Goal: Task Accomplishment & Management: Manage account settings

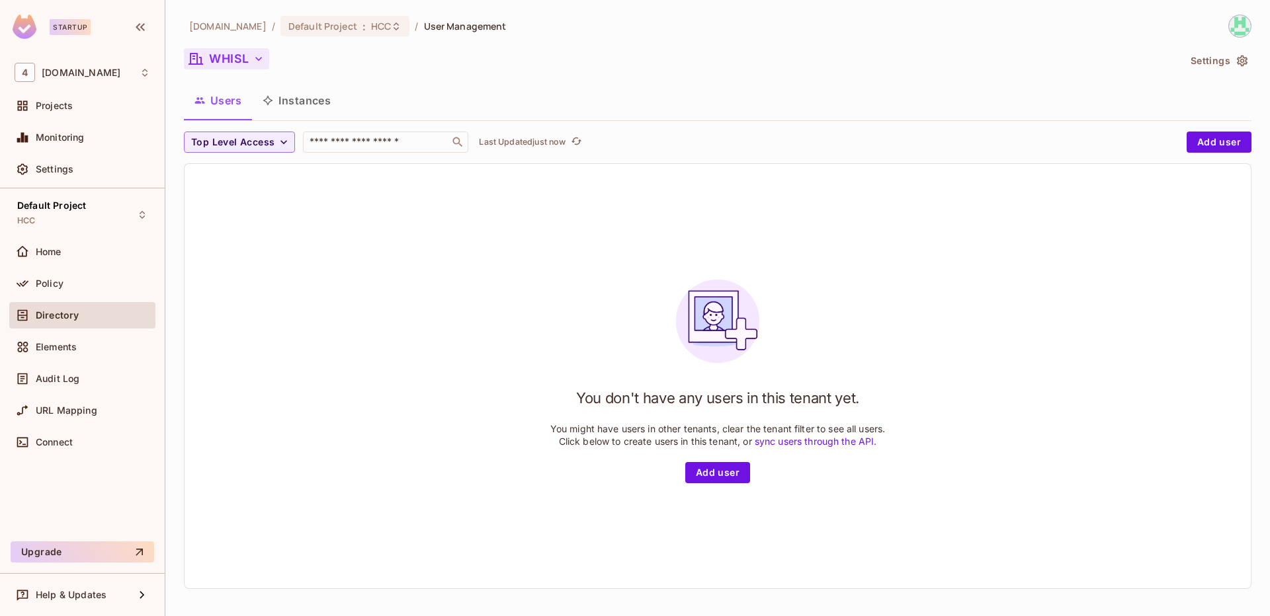
click at [242, 65] on button "WHISL" at bounding box center [226, 58] width 85 height 21
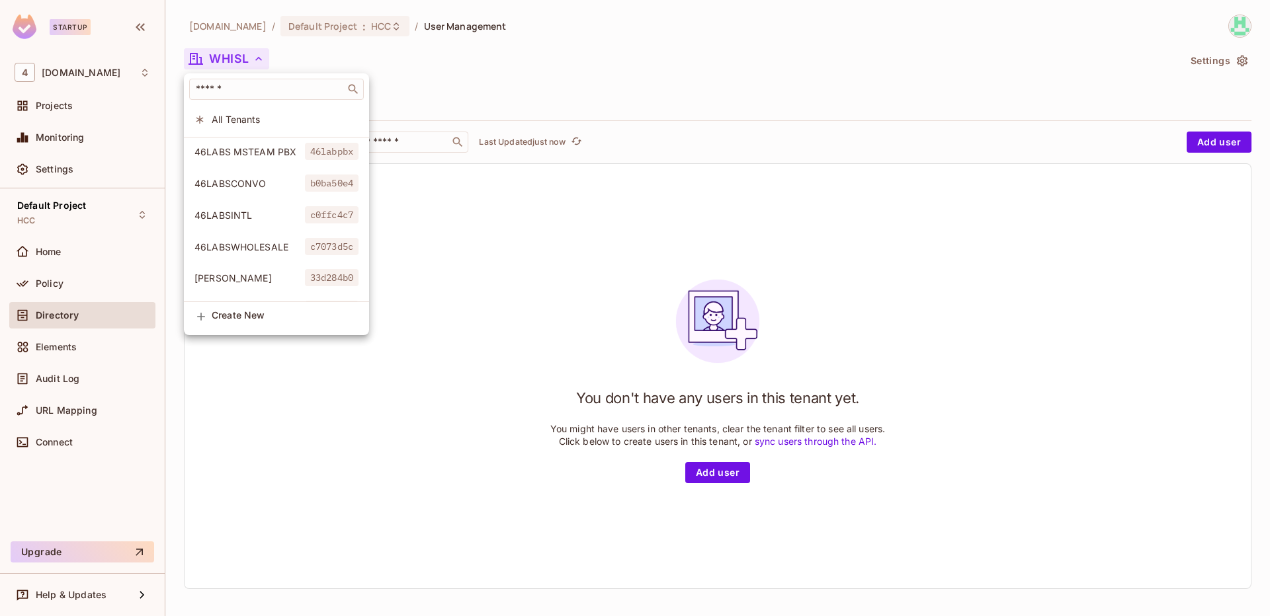
click at [298, 54] on div at bounding box center [635, 308] width 1270 height 616
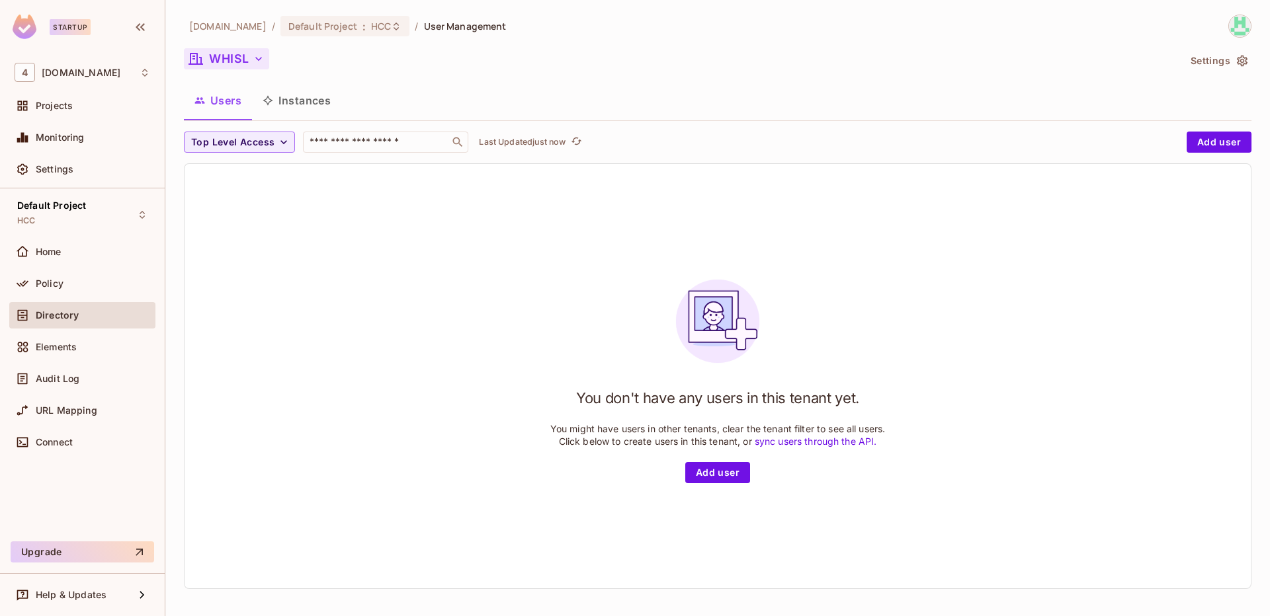
click at [247, 64] on button "WHISL" at bounding box center [226, 58] width 85 height 21
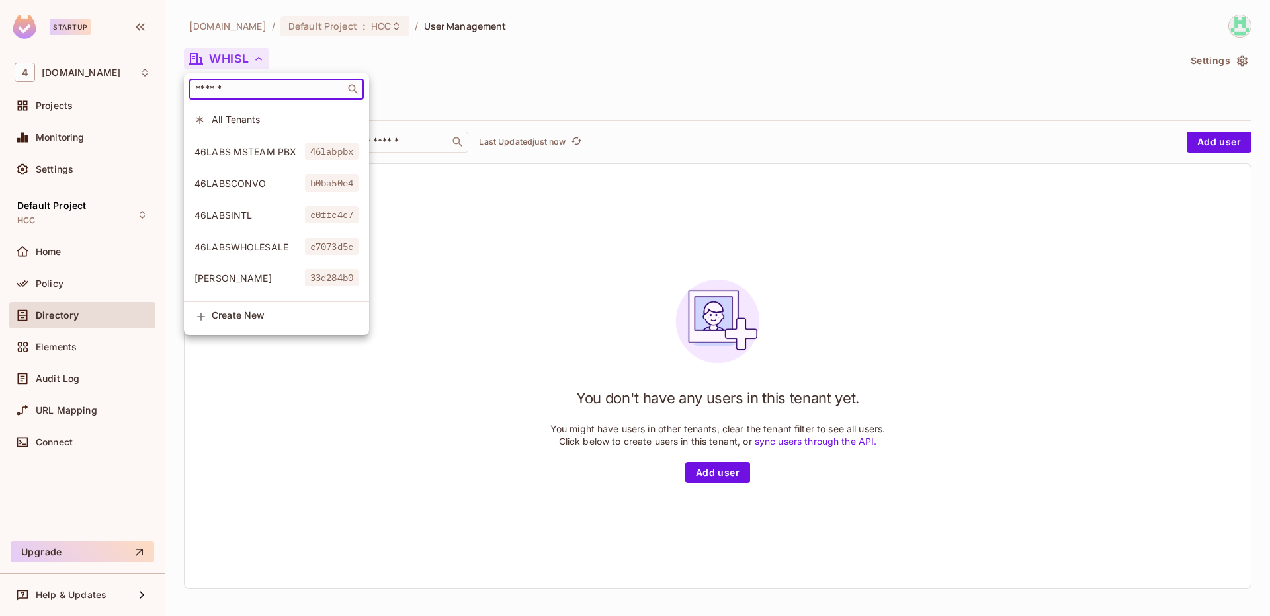
click at [259, 93] on input "text" at bounding box center [267, 89] width 148 height 13
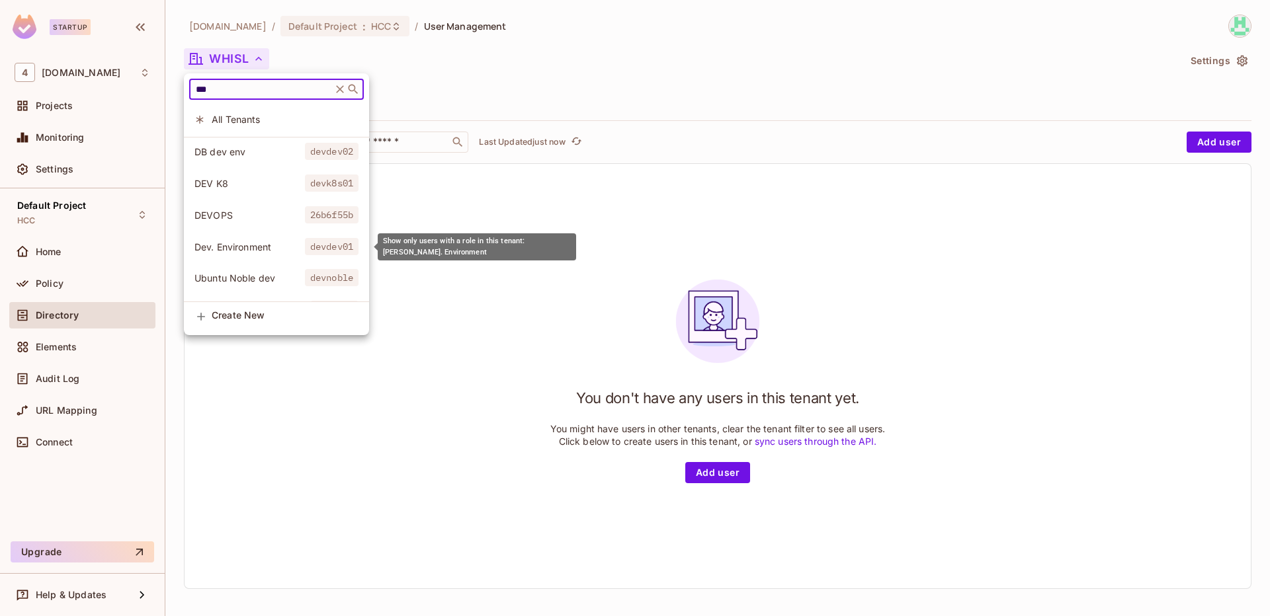
type input "***"
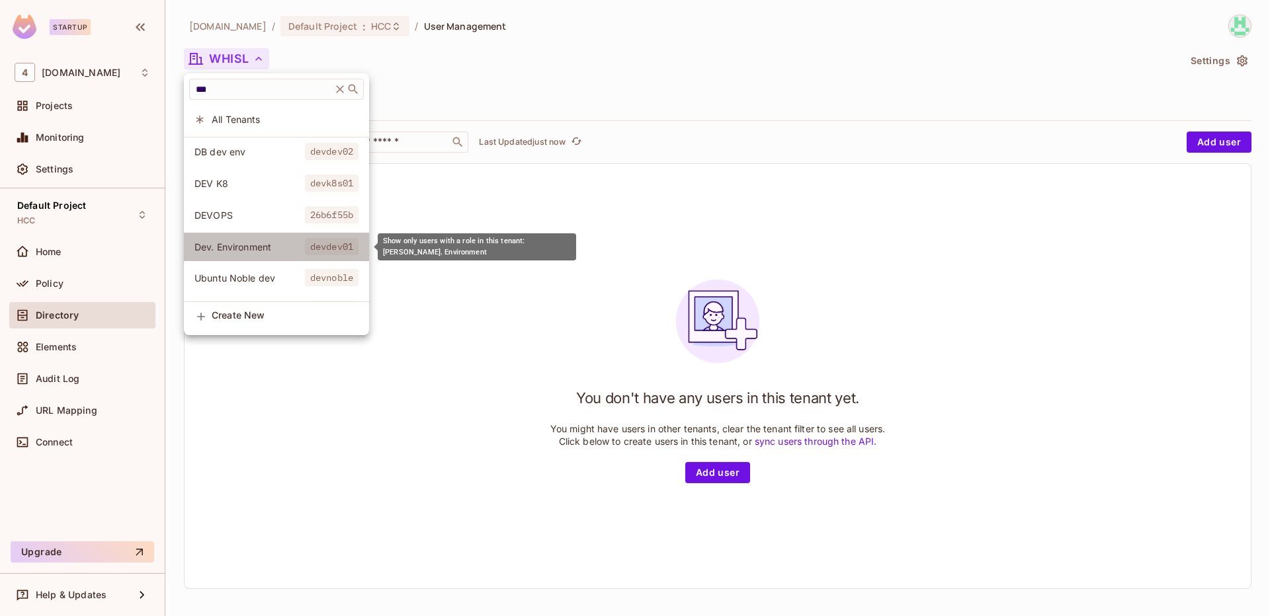
click at [253, 238] on li "Dev. Environment devdev01" at bounding box center [276, 247] width 185 height 28
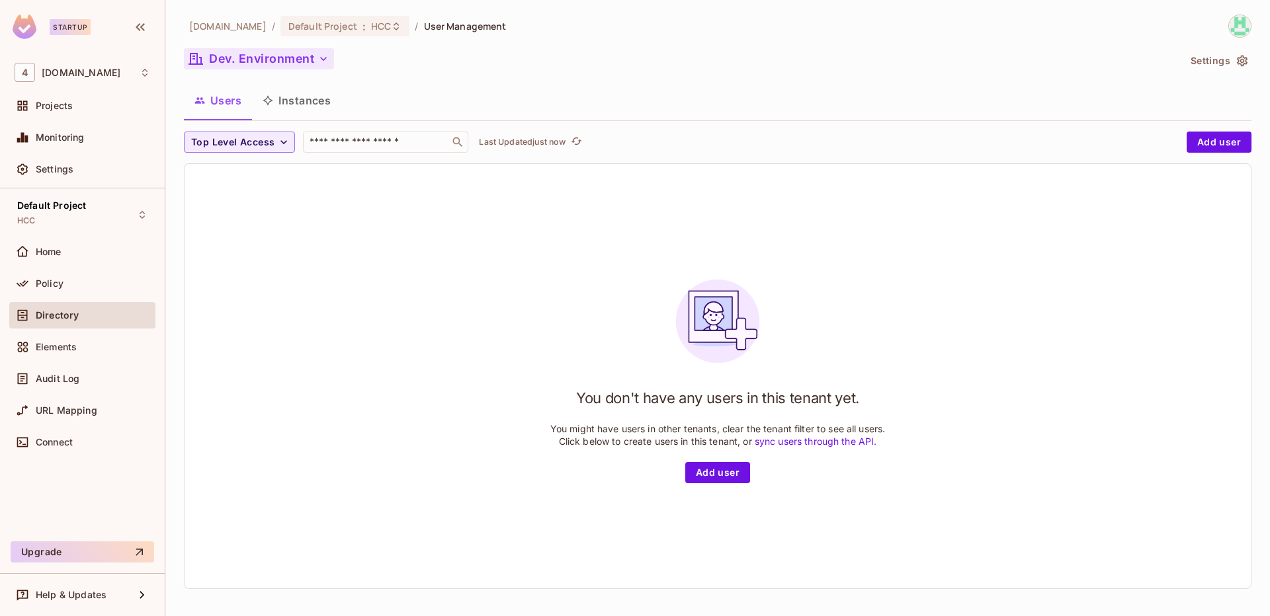
click at [285, 59] on button "Dev. Environment" at bounding box center [259, 58] width 150 height 21
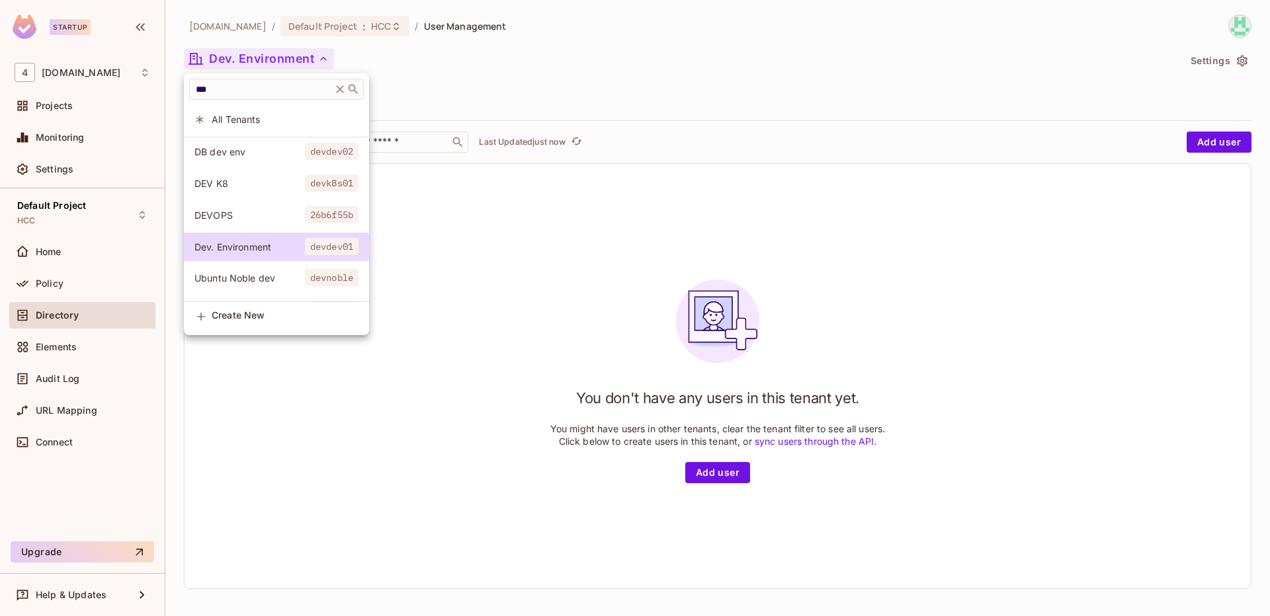
click at [441, 72] on div at bounding box center [635, 308] width 1270 height 616
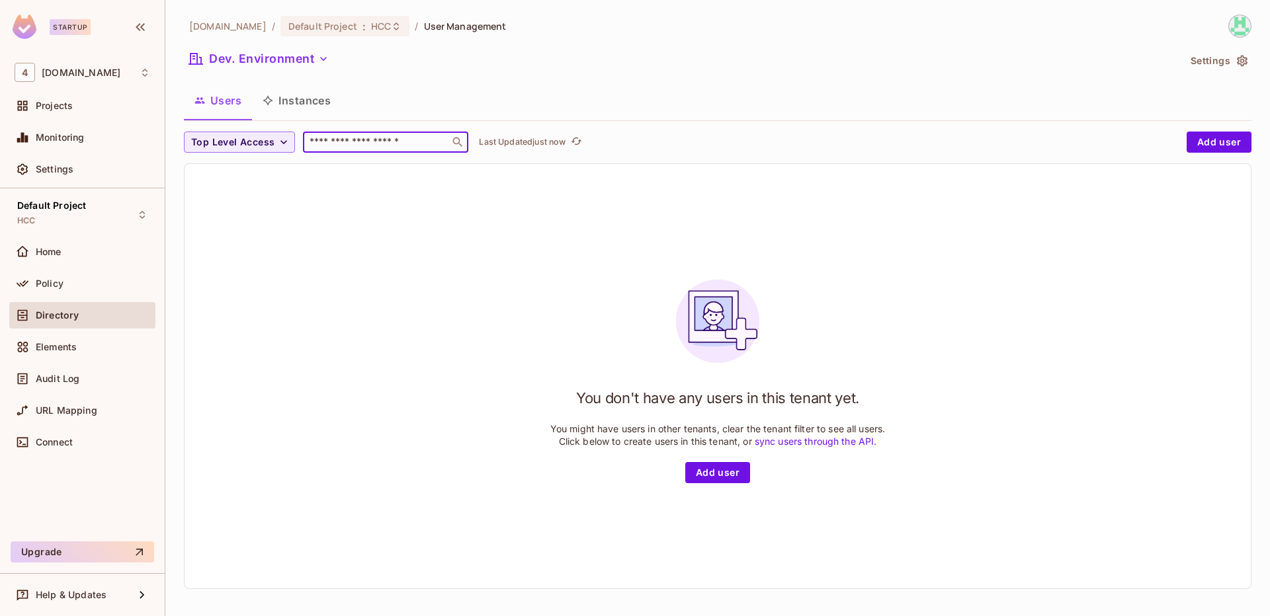
click at [371, 141] on input "text" at bounding box center [376, 142] width 139 height 13
click at [1210, 155] on div "Top Level Access ​ Last Updated just now Add user You don't have any users in t…" at bounding box center [718, 361] width 1068 height 458
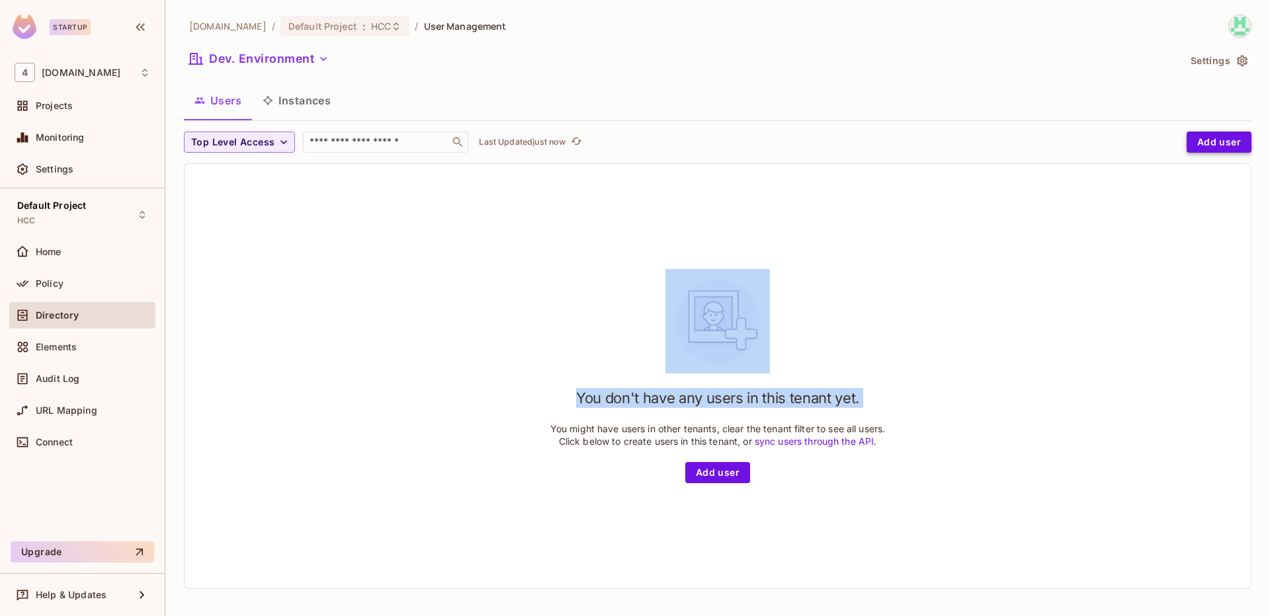
click at [1225, 142] on button "Add user" at bounding box center [1219, 142] width 65 height 21
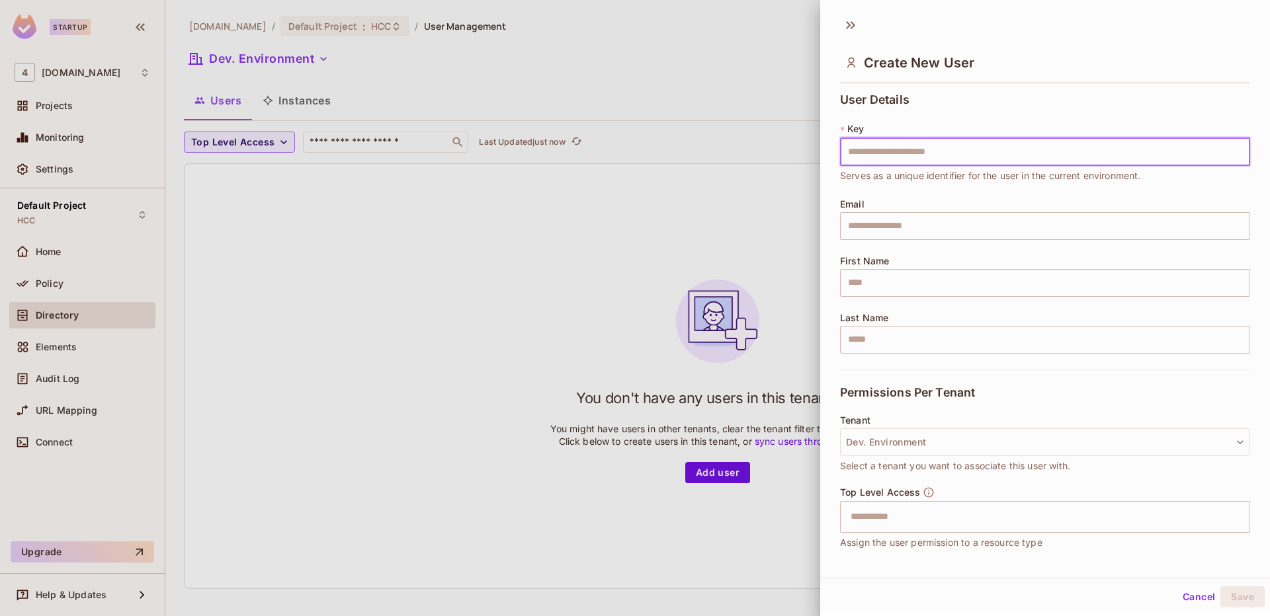
click at [929, 157] on input "text" at bounding box center [1045, 152] width 410 height 28
click at [704, 95] on div at bounding box center [635, 308] width 1270 height 616
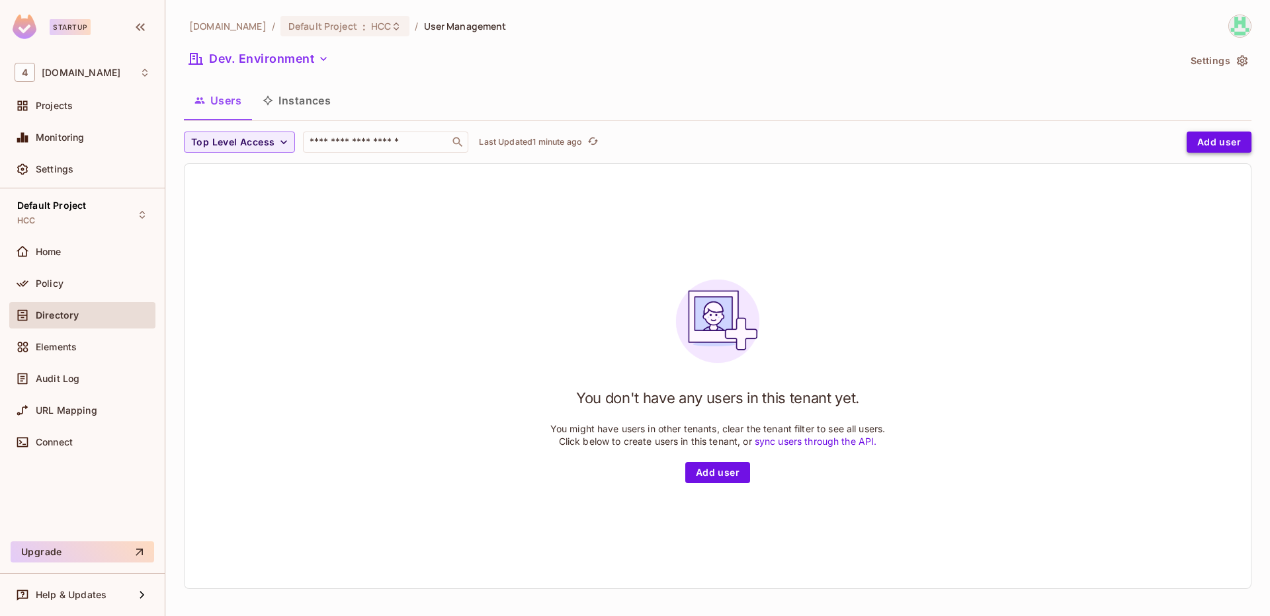
click at [1200, 151] on button "Add user" at bounding box center [1219, 142] width 65 height 21
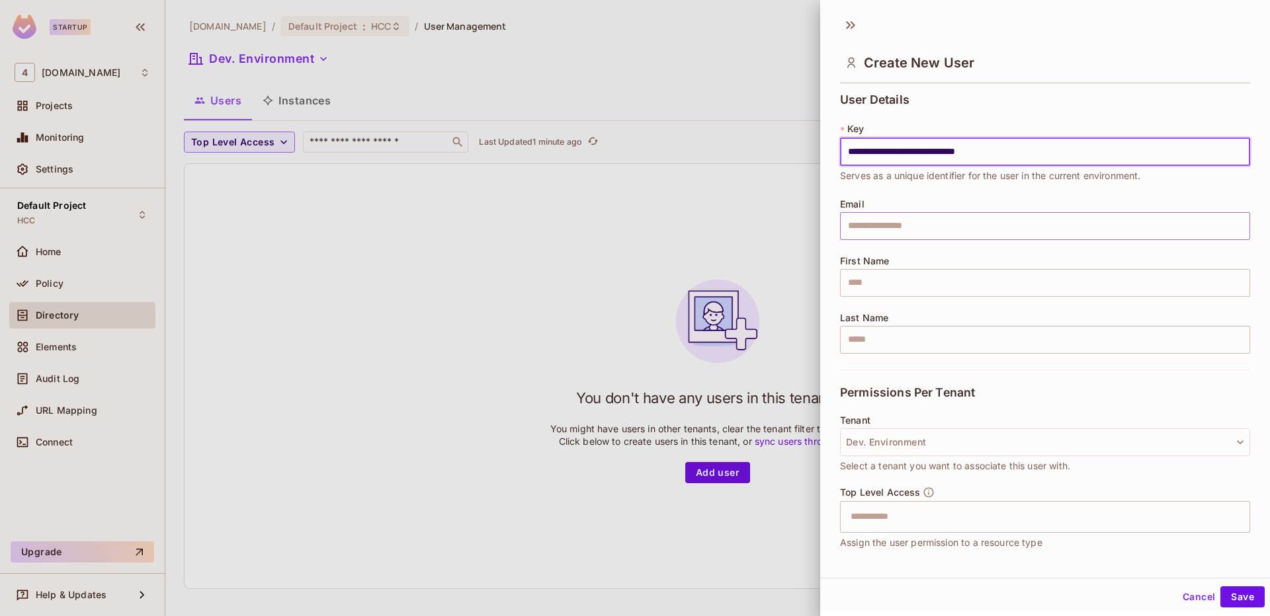
type input "**********"
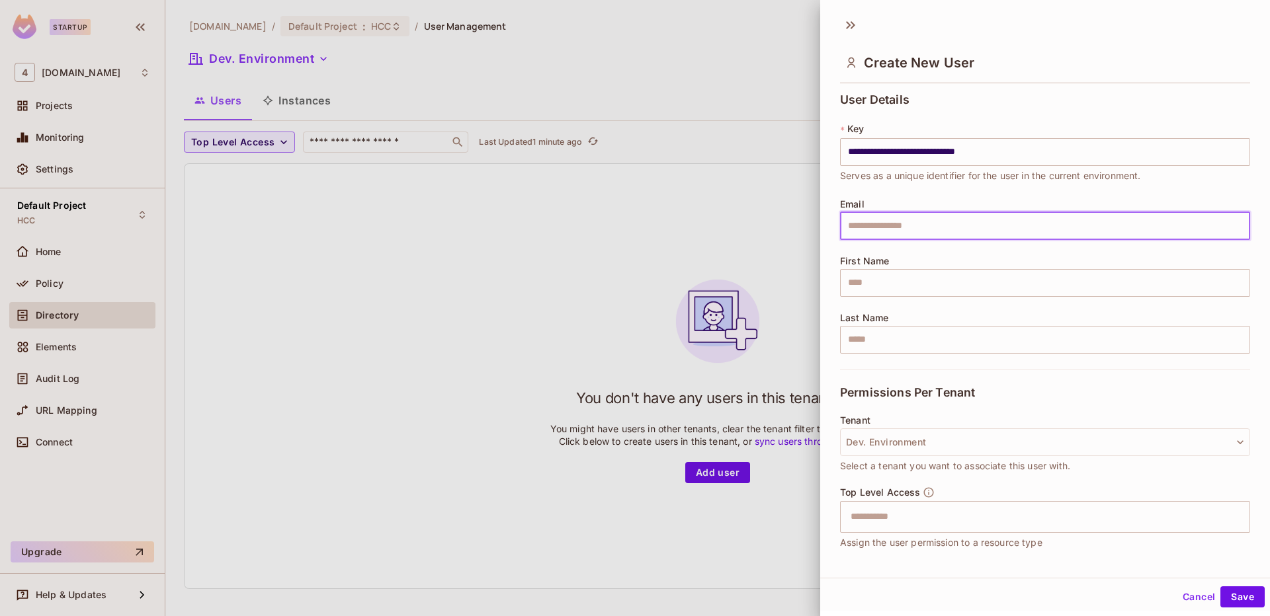
click at [931, 219] on input "text" at bounding box center [1045, 226] width 410 height 28
click at [1023, 380] on div "Permissions Per Tenant" at bounding box center [1045, 393] width 410 height 46
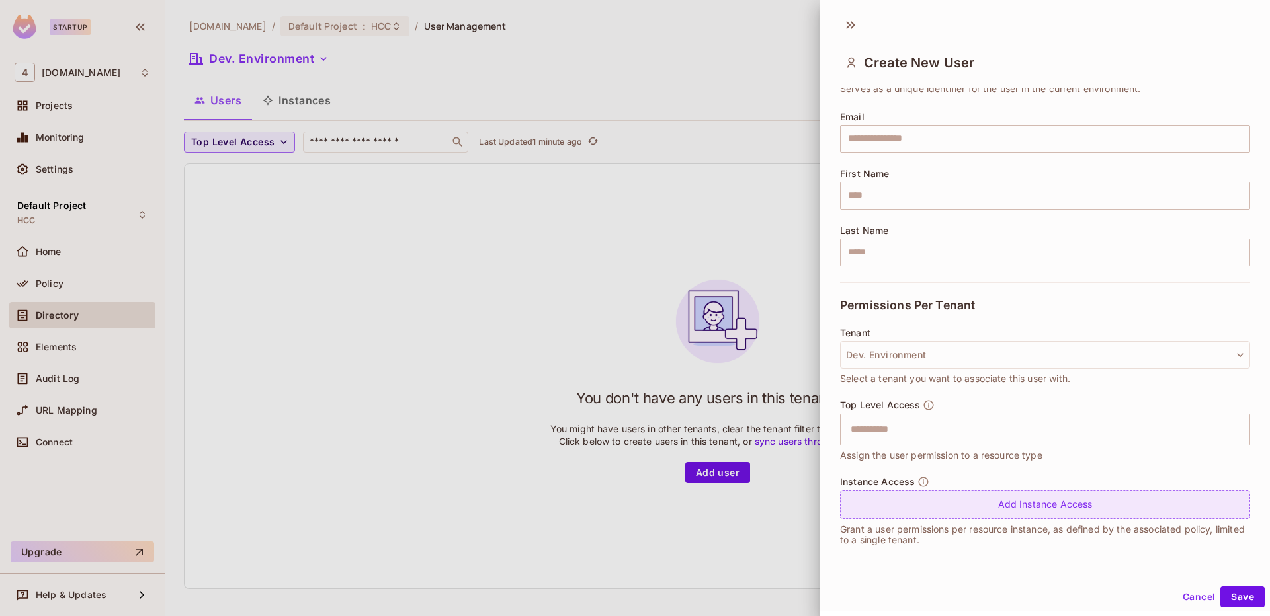
click at [1050, 505] on div "Add Instance Access" at bounding box center [1045, 505] width 410 height 28
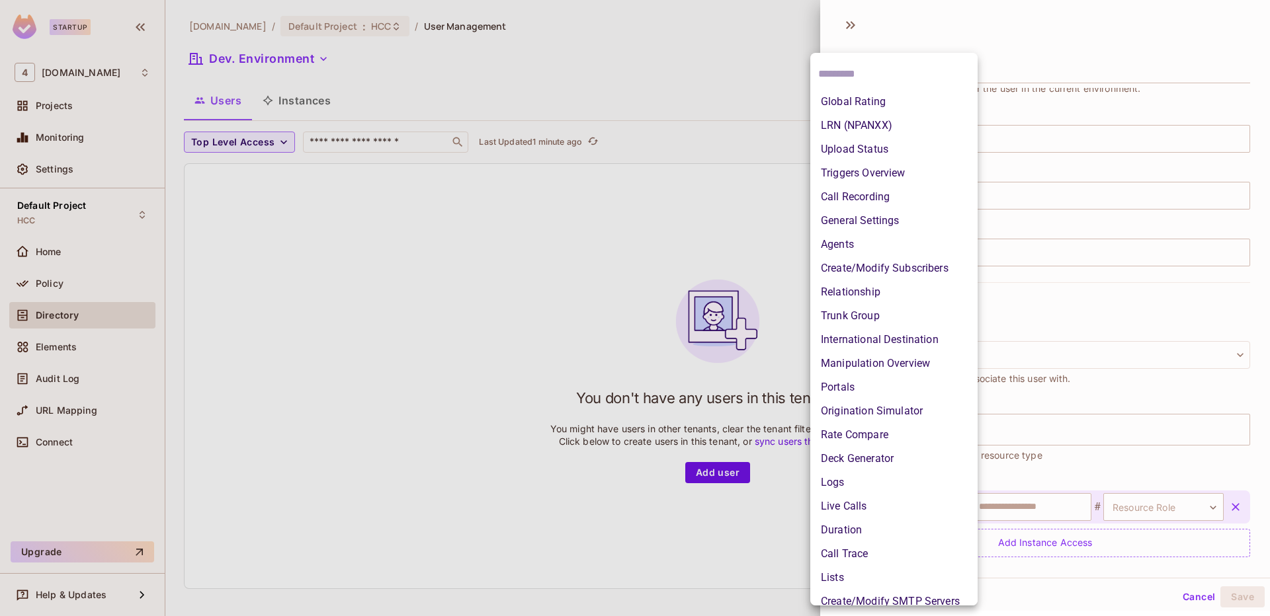
click at [914, 505] on body "**********" at bounding box center [635, 308] width 1270 height 616
click at [910, 284] on li "Relationship" at bounding box center [893, 292] width 167 height 24
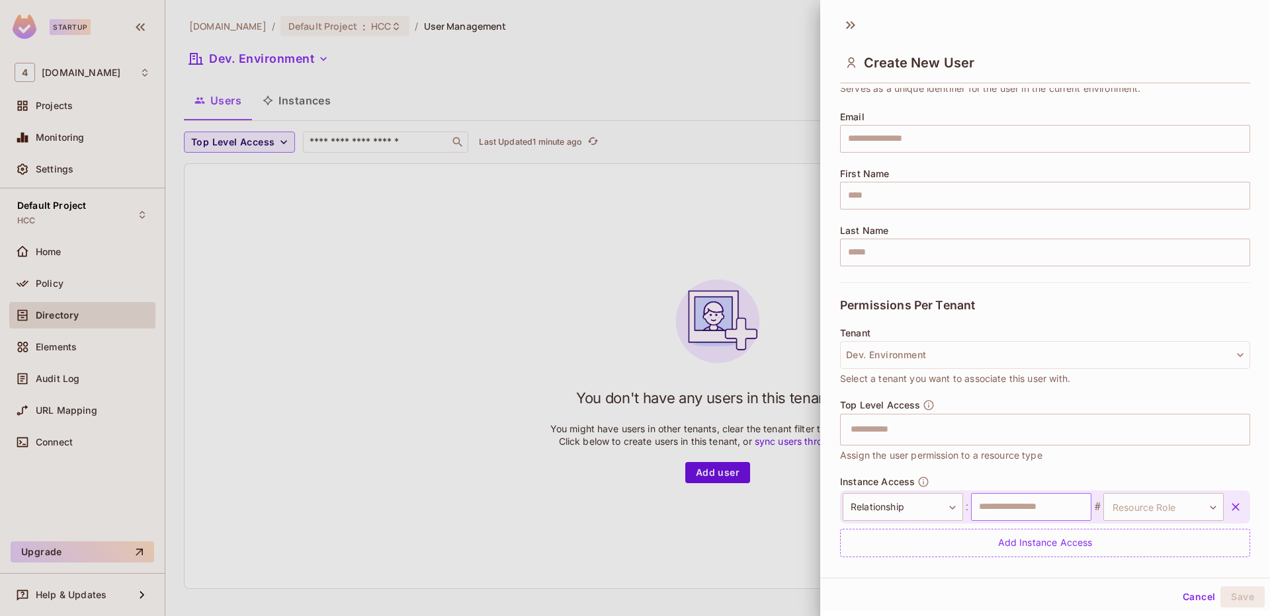
click at [996, 517] on input "text" at bounding box center [1031, 507] width 120 height 28
type input "***"
click at [1121, 504] on body "**********" at bounding box center [635, 308] width 1270 height 616
click at [1118, 562] on li "editor" at bounding box center [1140, 565] width 122 height 24
click at [1237, 597] on button "Save" at bounding box center [1242, 597] width 44 height 21
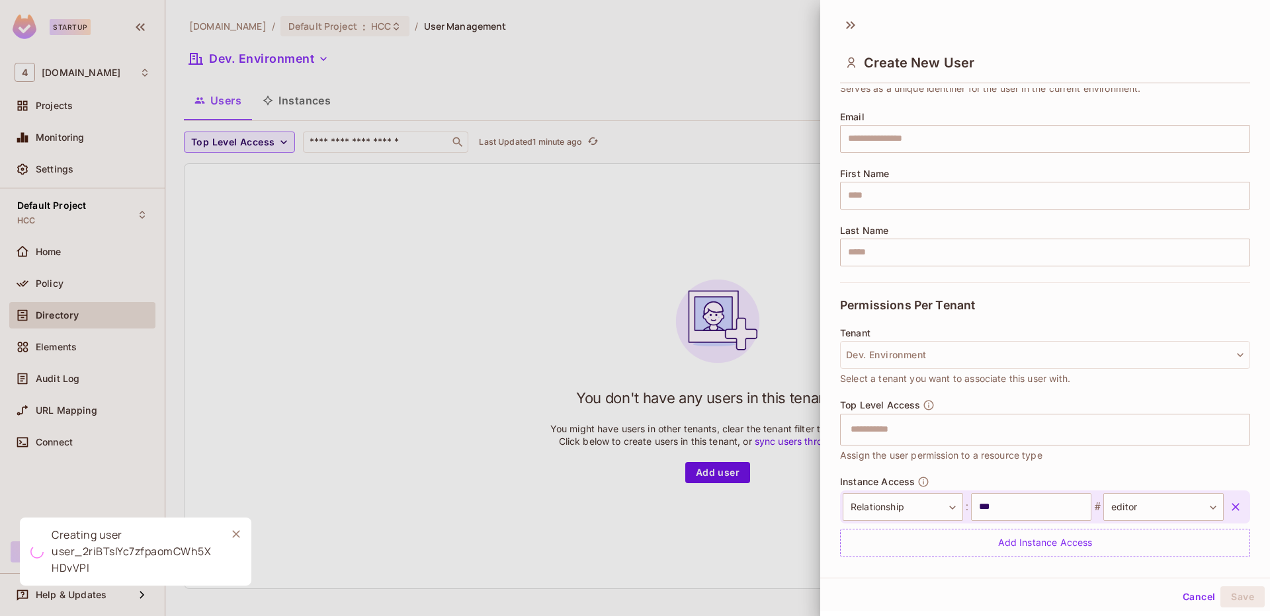
click at [546, 192] on div at bounding box center [635, 308] width 1270 height 616
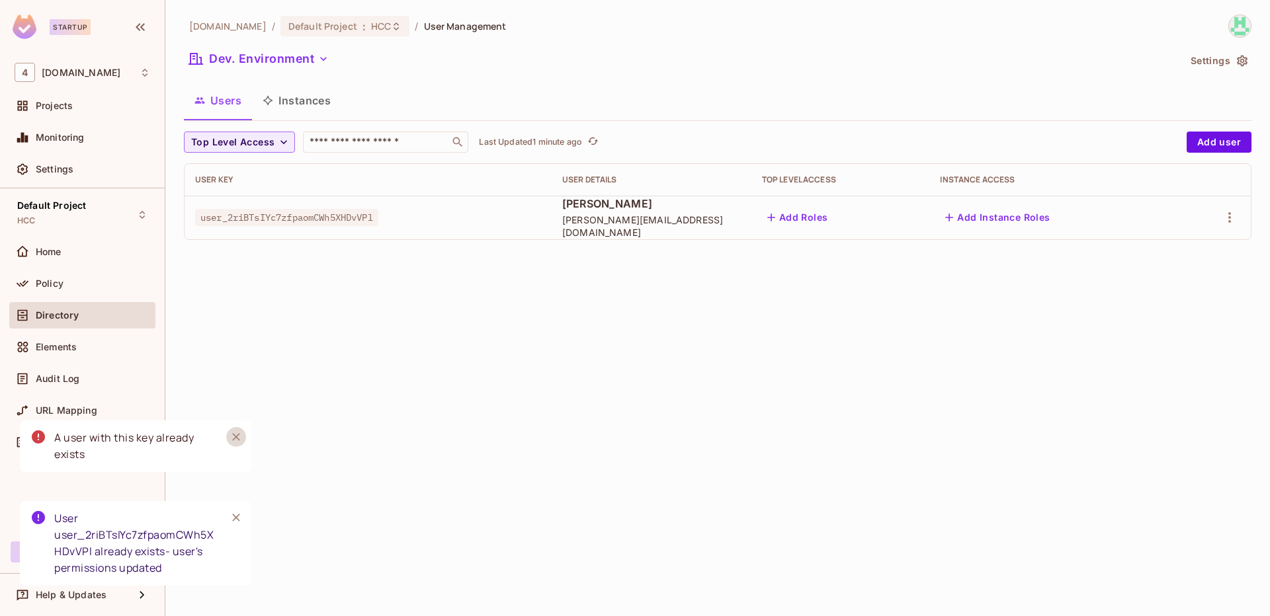
click at [235, 439] on icon "Close" at bounding box center [236, 437] width 13 height 13
click at [234, 517] on icon "Close" at bounding box center [236, 518] width 8 height 8
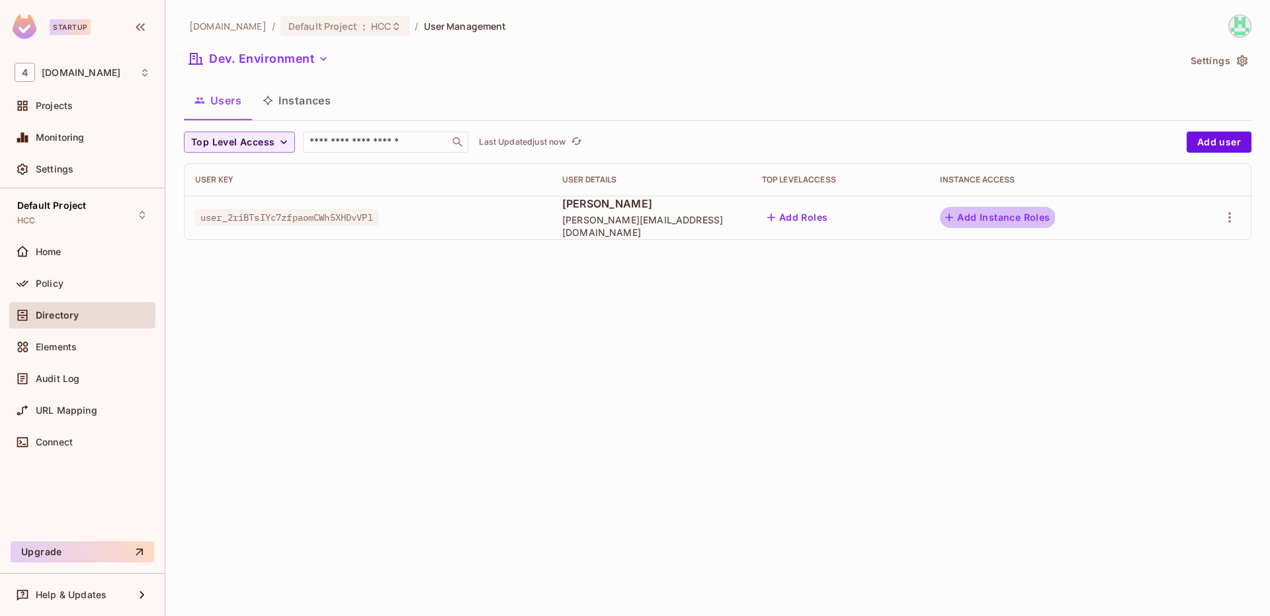
click at [984, 216] on button "Add Instance Roles" at bounding box center [997, 217] width 115 height 21
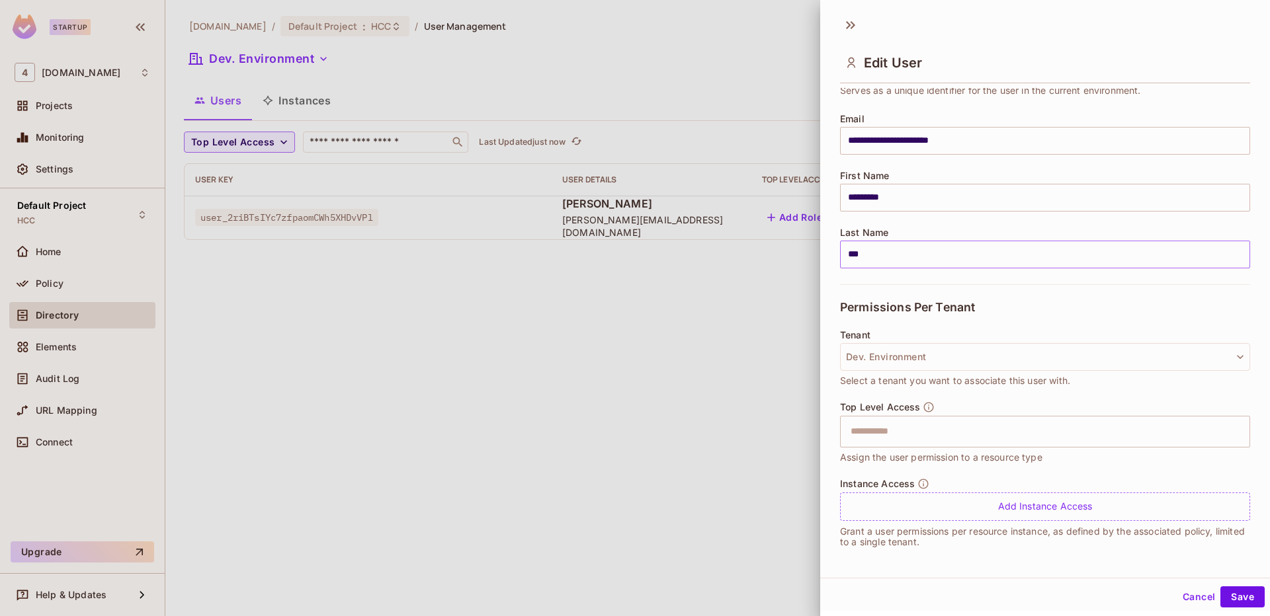
scroll to position [87, 0]
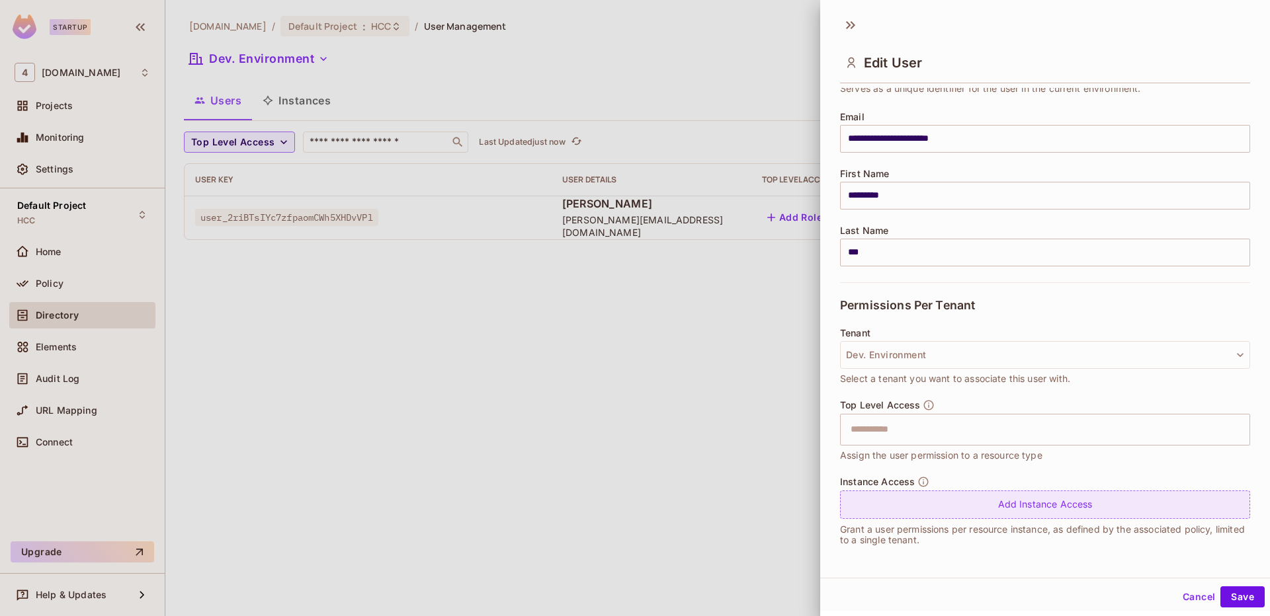
click at [1006, 507] on div "Add Instance Access" at bounding box center [1045, 505] width 410 height 28
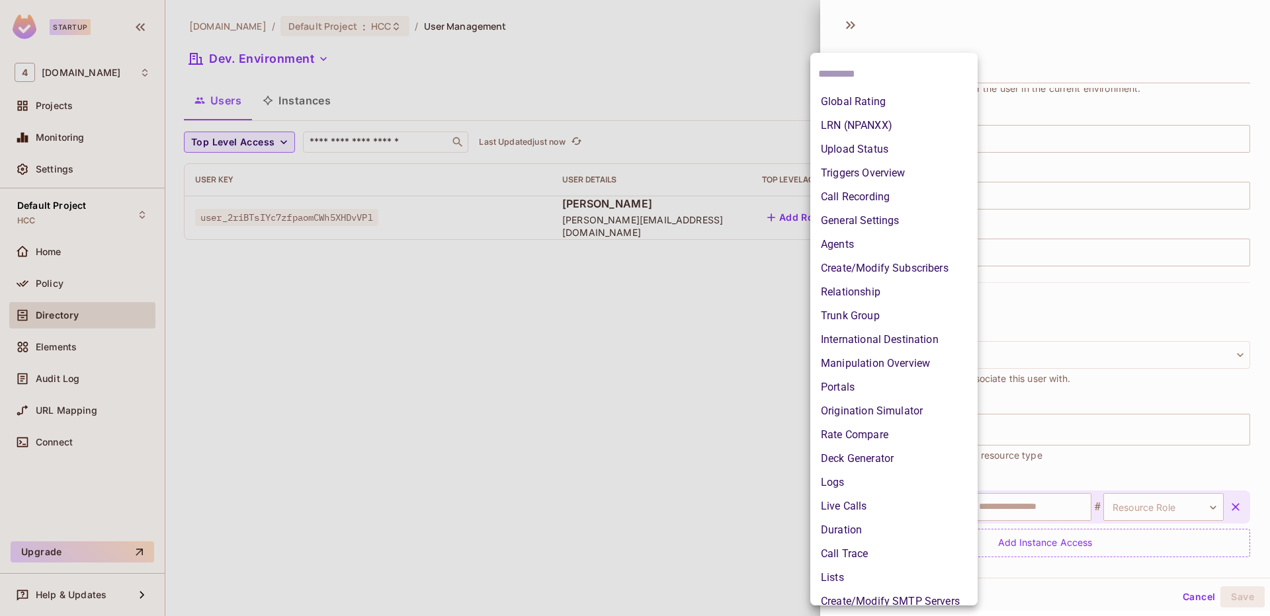
click at [917, 500] on body "**********" at bounding box center [635, 308] width 1270 height 616
click at [937, 283] on li "Relationship" at bounding box center [893, 292] width 167 height 24
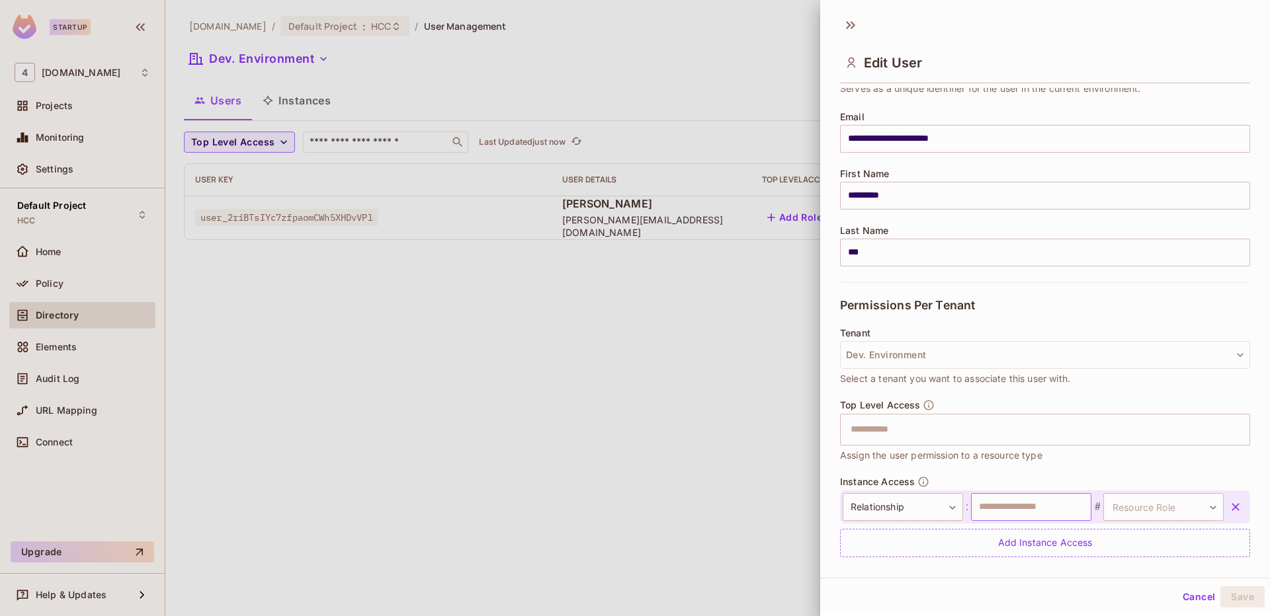
click at [1020, 505] on input "text" at bounding box center [1031, 507] width 120 height 28
type input "***"
click at [1110, 509] on body "**********" at bounding box center [635, 308] width 1270 height 616
click at [1126, 563] on li "editor" at bounding box center [1140, 565] width 122 height 24
click at [1230, 598] on button "Save" at bounding box center [1242, 597] width 44 height 21
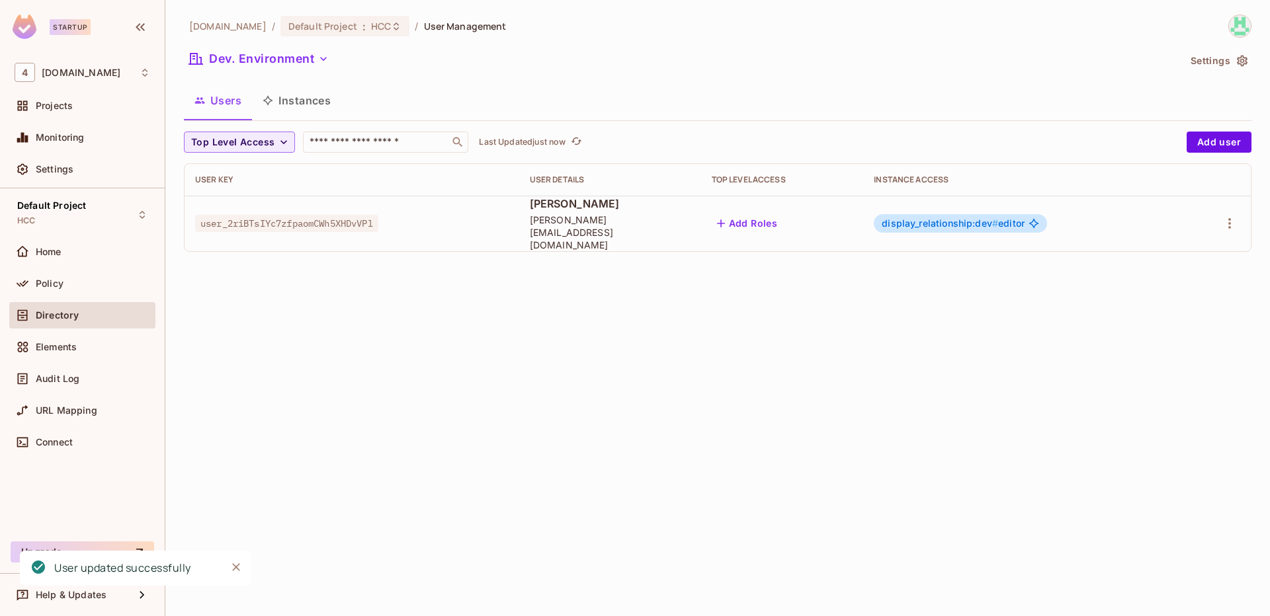
click at [574, 410] on div "46labs.com / Default Project : HCC / User Management Dev. Environment Settings …" at bounding box center [717, 308] width 1105 height 616
click at [1232, 220] on icon "button" at bounding box center [1230, 224] width 16 height 16
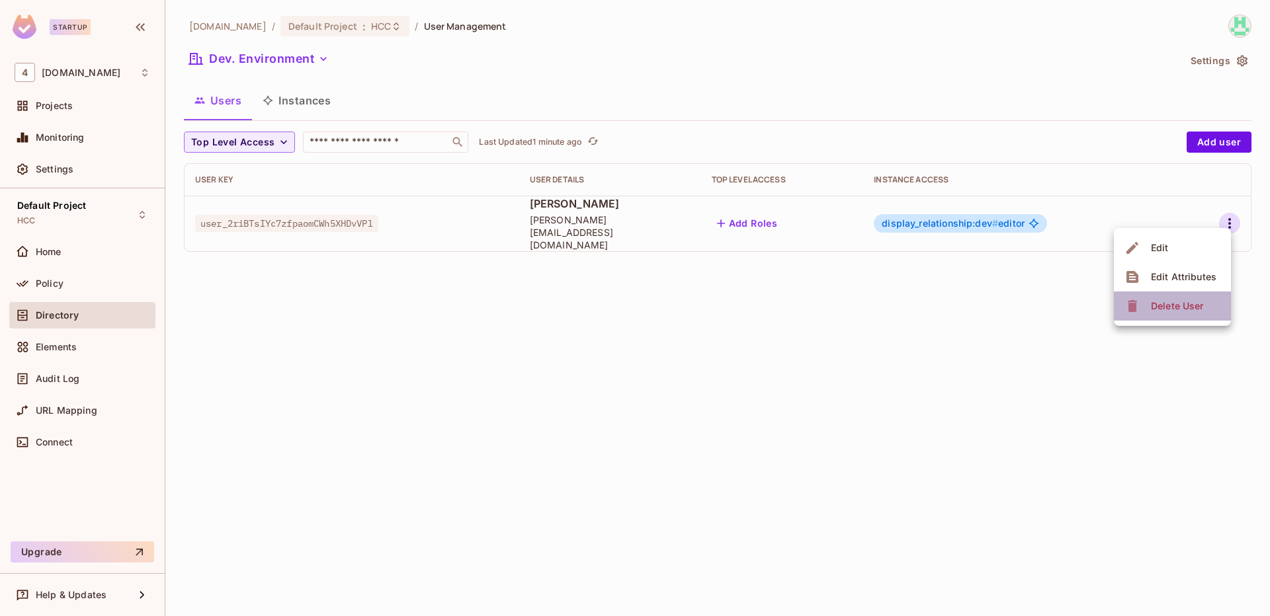
click at [1194, 303] on div "Delete User" at bounding box center [1177, 306] width 52 height 13
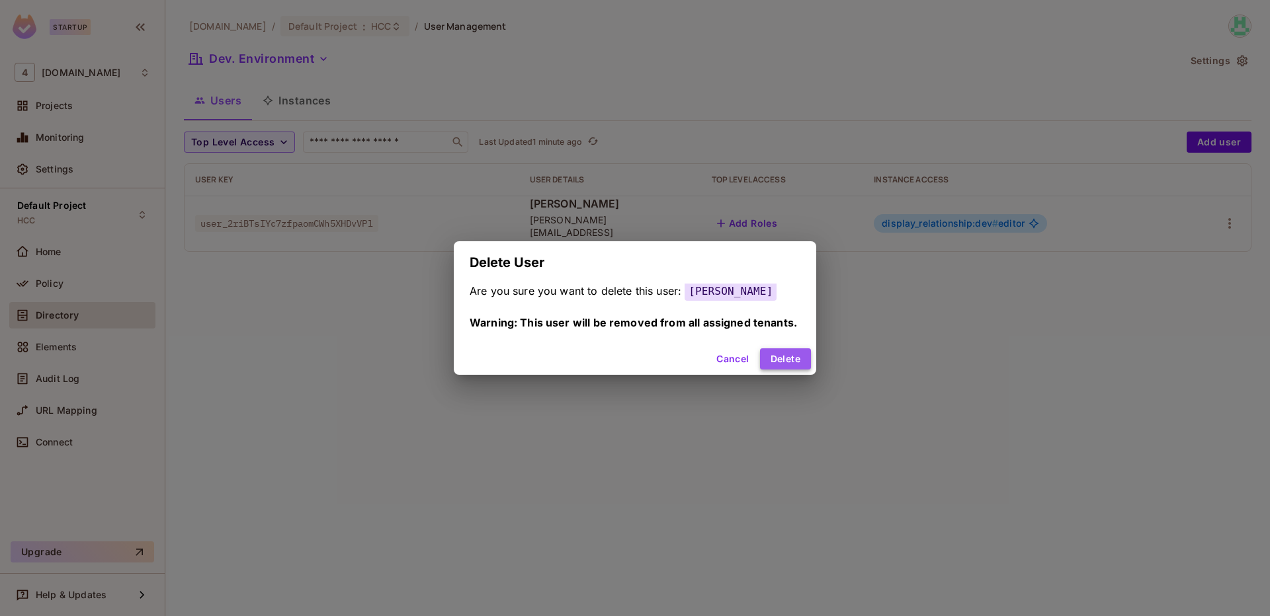
click at [782, 357] on button "Delete" at bounding box center [785, 359] width 51 height 21
